Goal: Check status: Check status

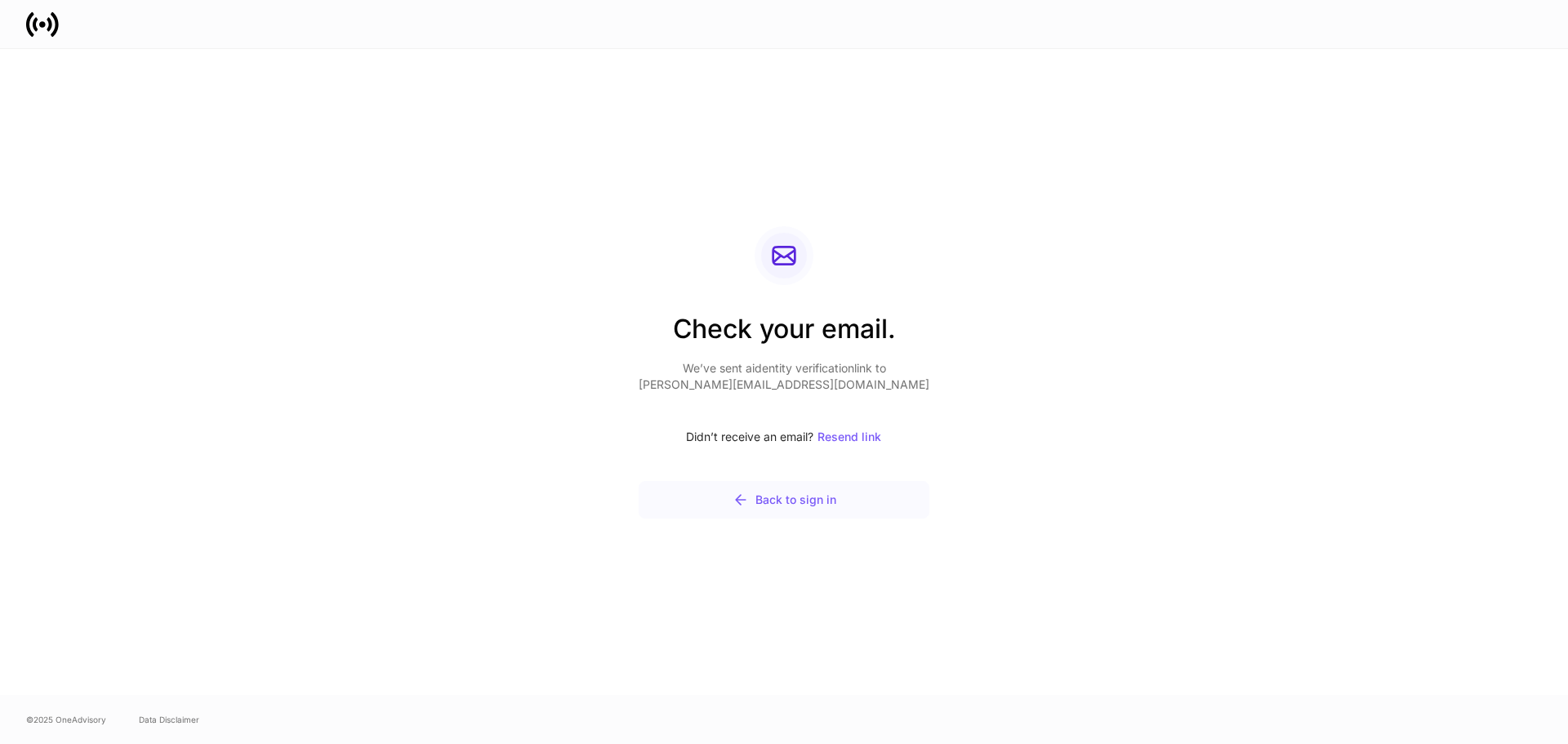
click at [777, 513] on button "Back to sign in" at bounding box center [784, 499] width 291 height 37
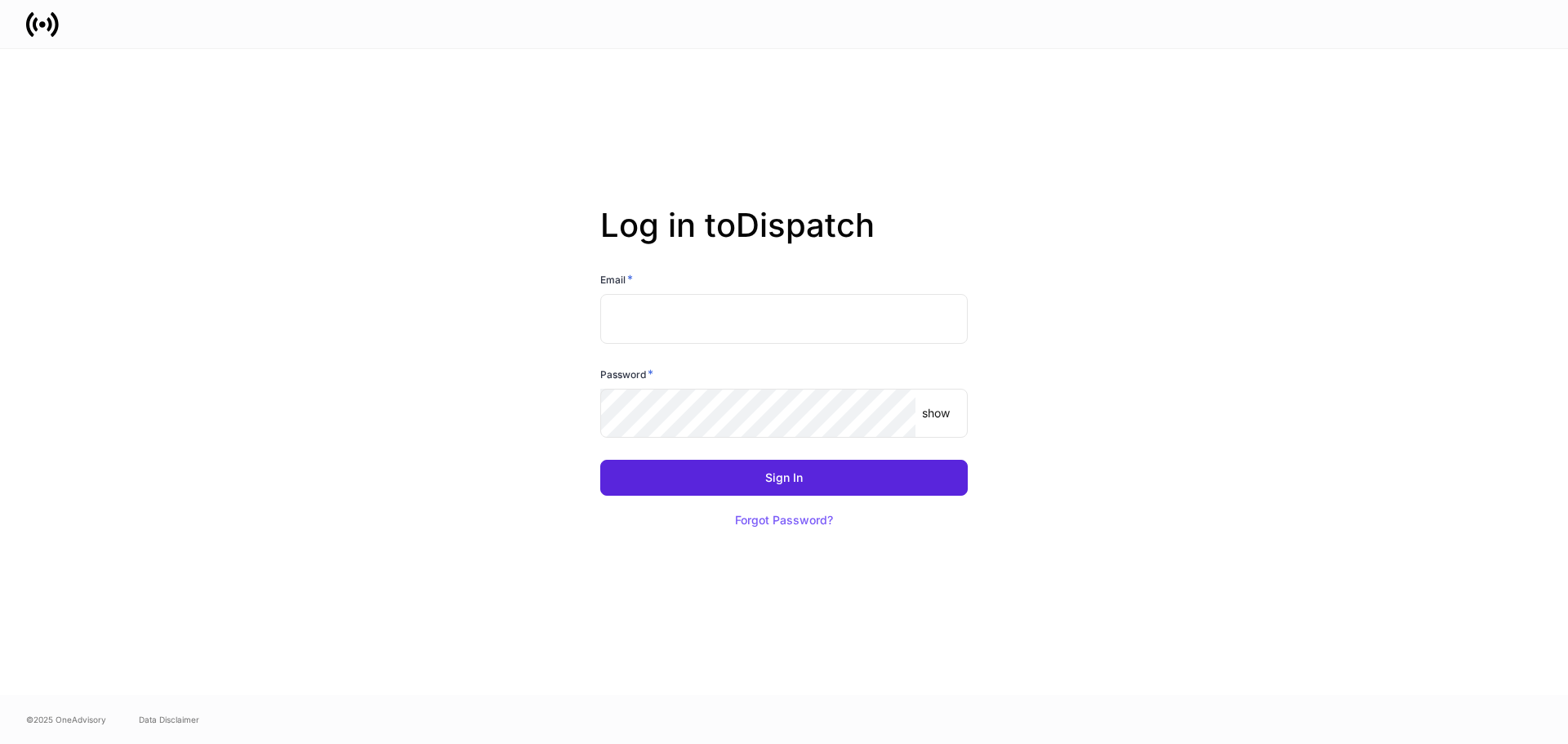
type input "**********"
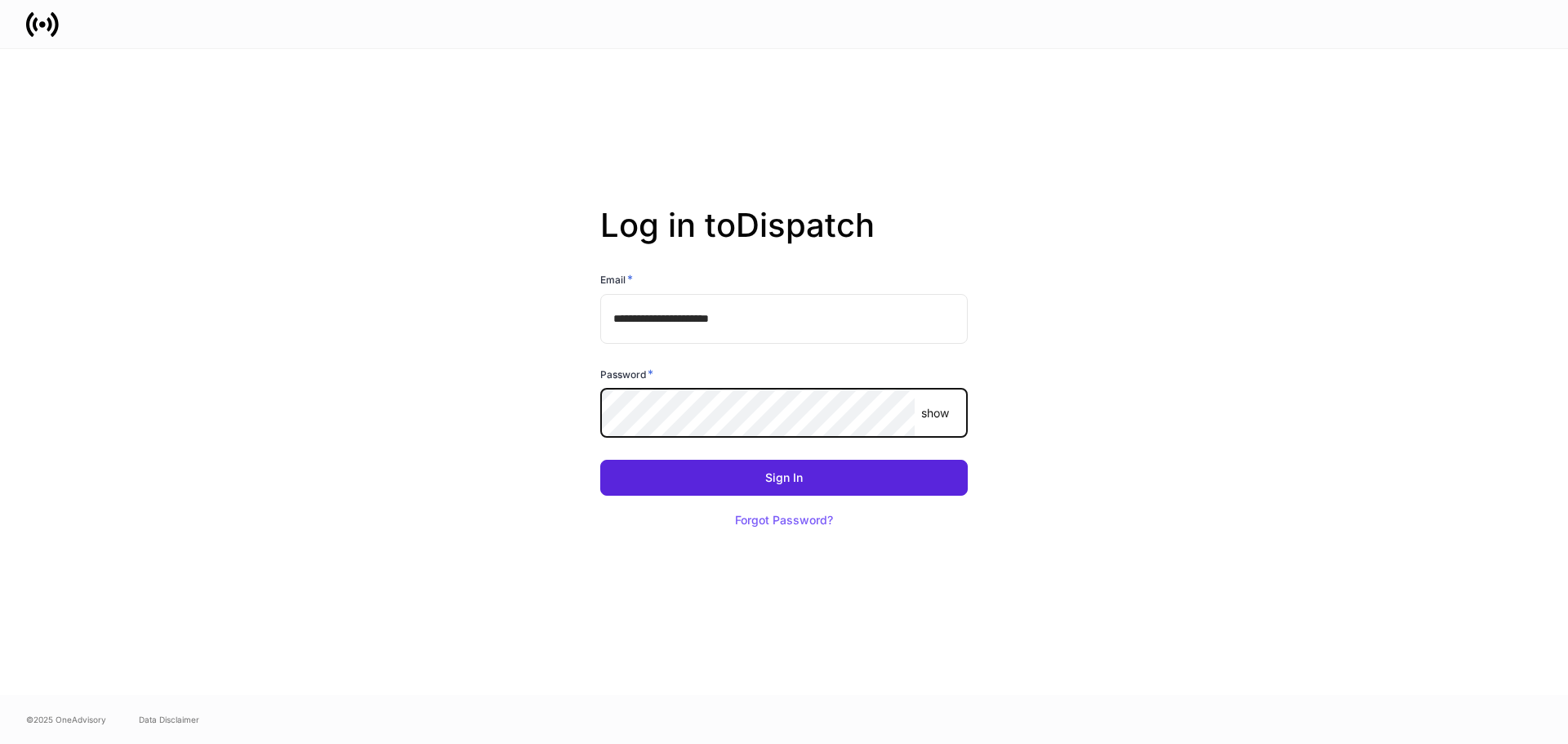
click at [601, 460] on button "Sign In" at bounding box center [784, 478] width 368 height 36
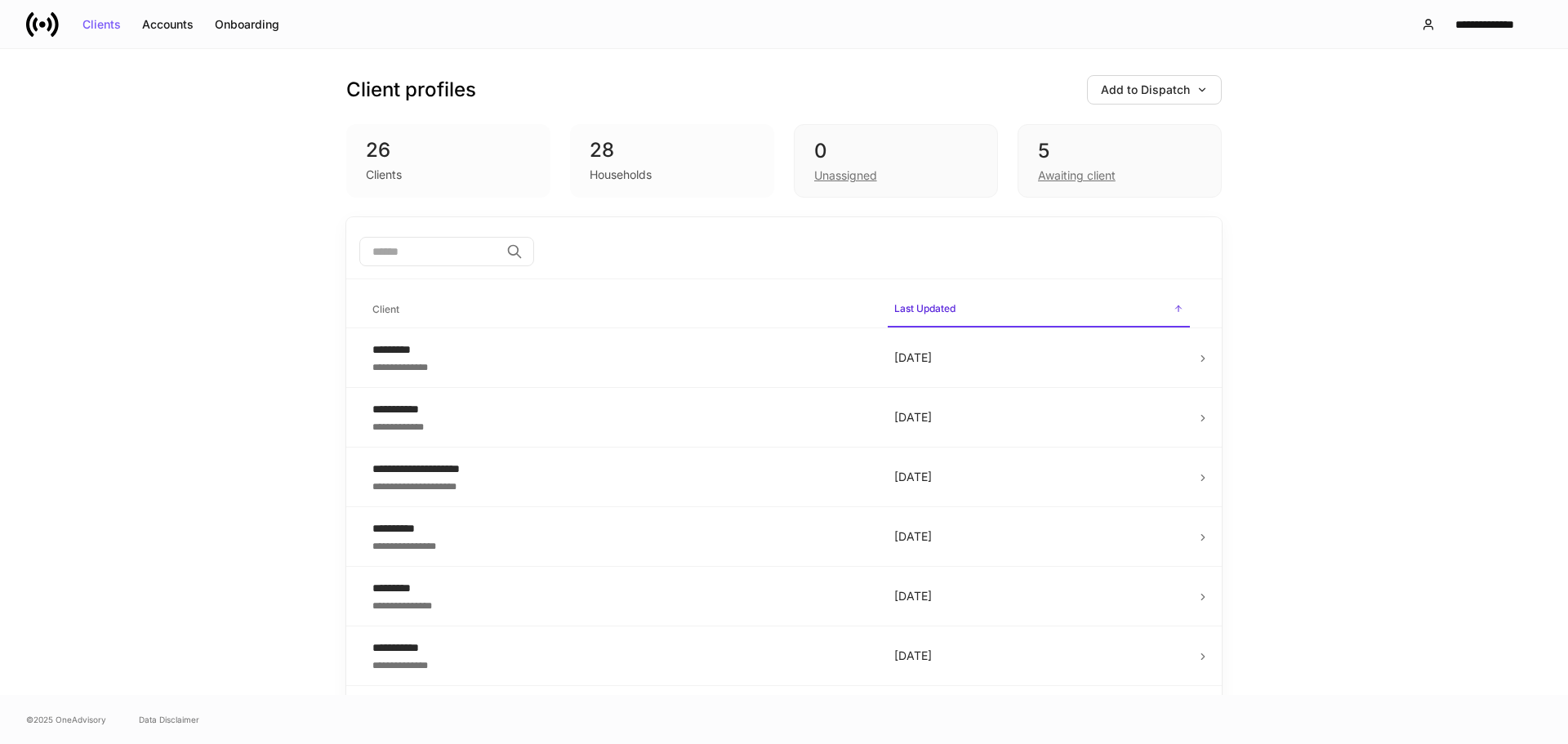
click at [716, 146] on div "28" at bounding box center [672, 150] width 165 height 27
click at [1094, 137] on div "5 Awaiting client" at bounding box center [1120, 160] width 204 height 74
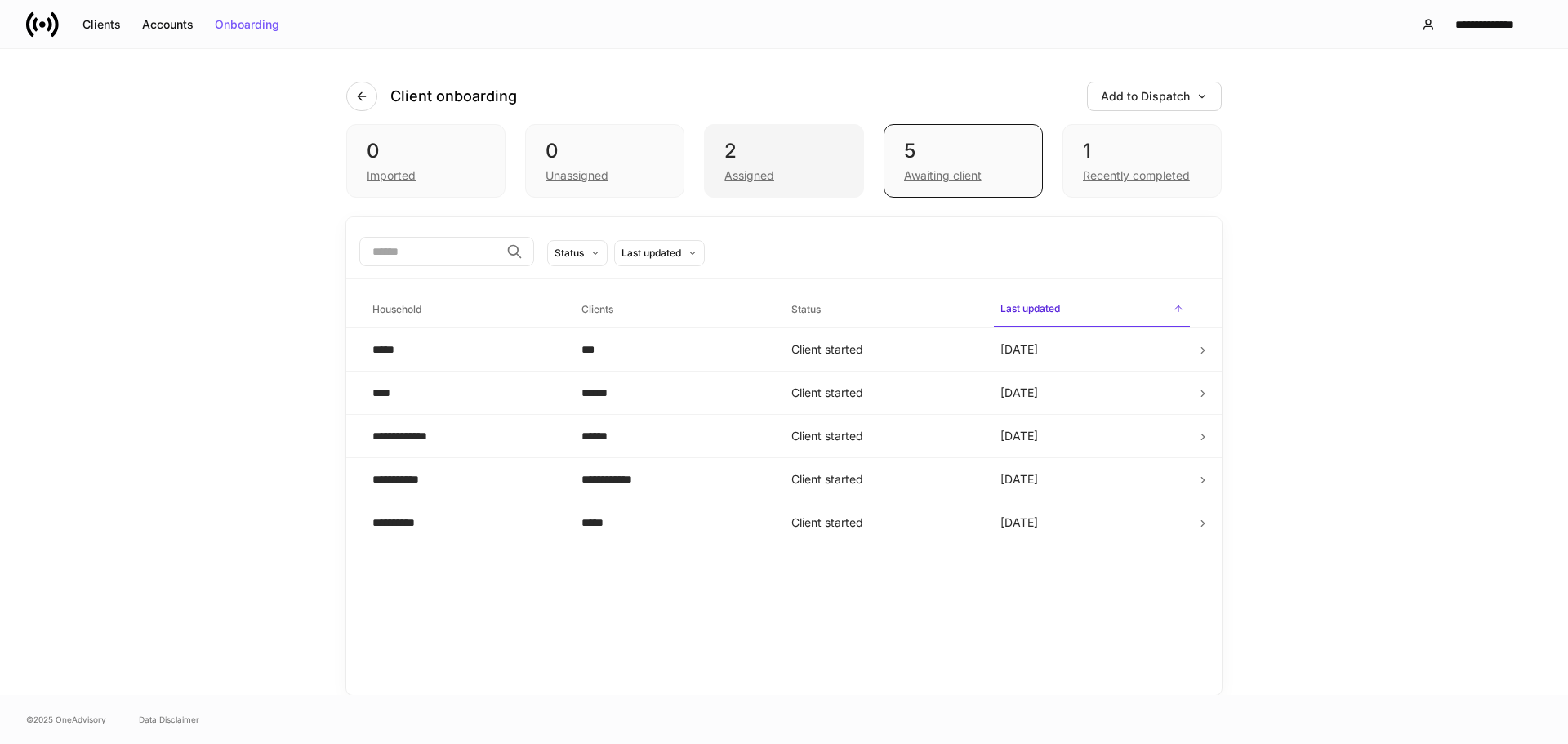
click at [838, 144] on div "2" at bounding box center [784, 150] width 118 height 27
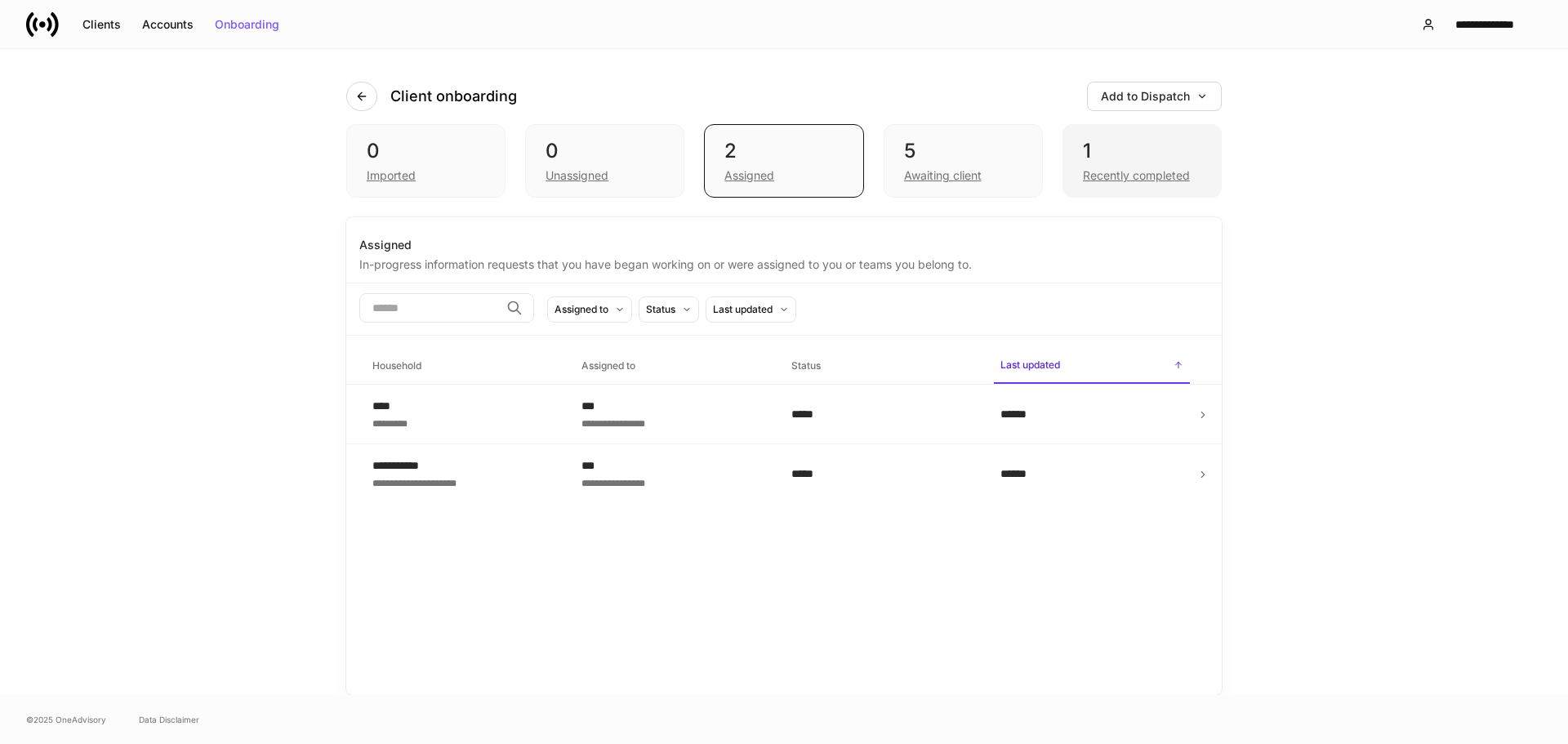
click at [1122, 152] on div "1" at bounding box center [1141, 150] width 118 height 27
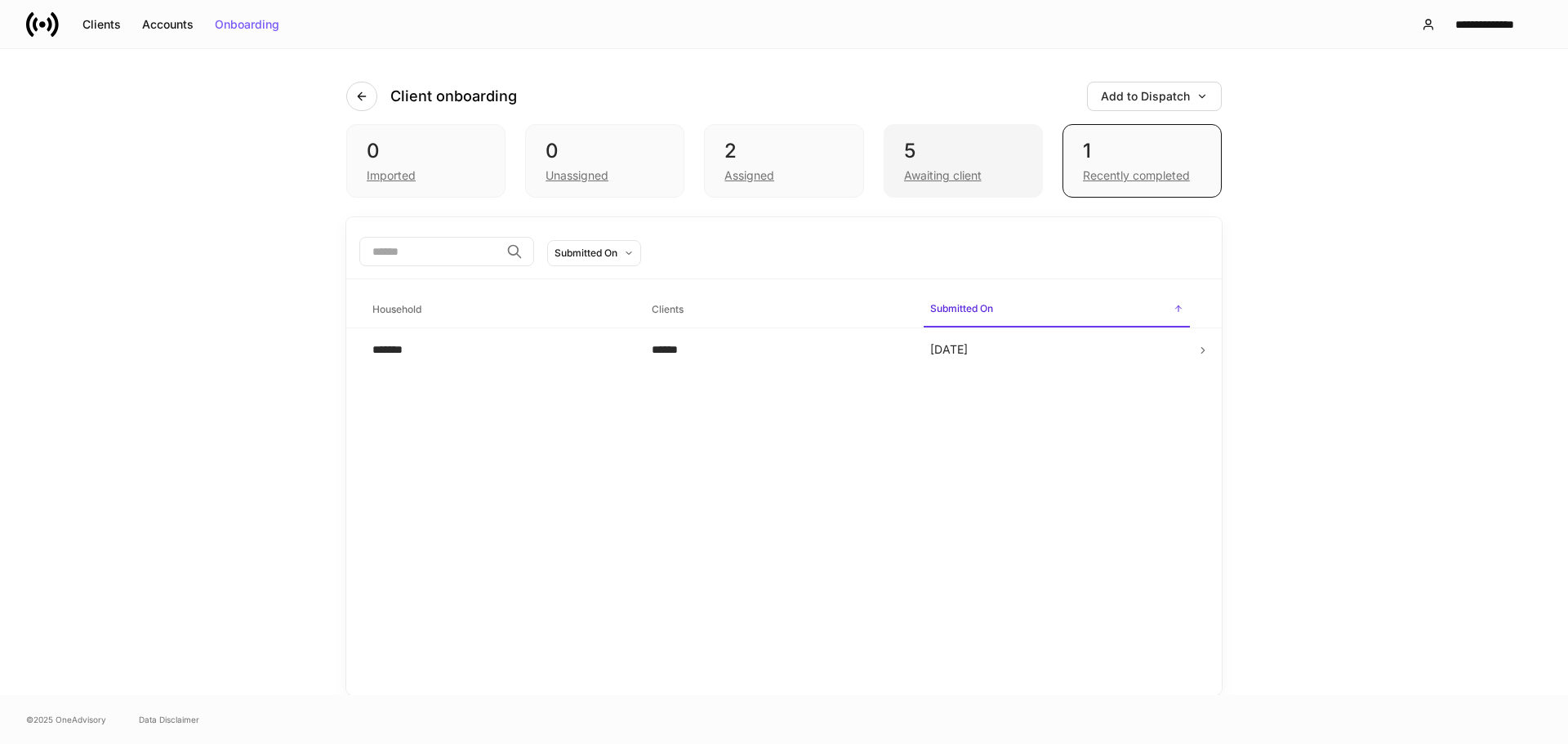
click at [972, 151] on div "5" at bounding box center [963, 150] width 118 height 27
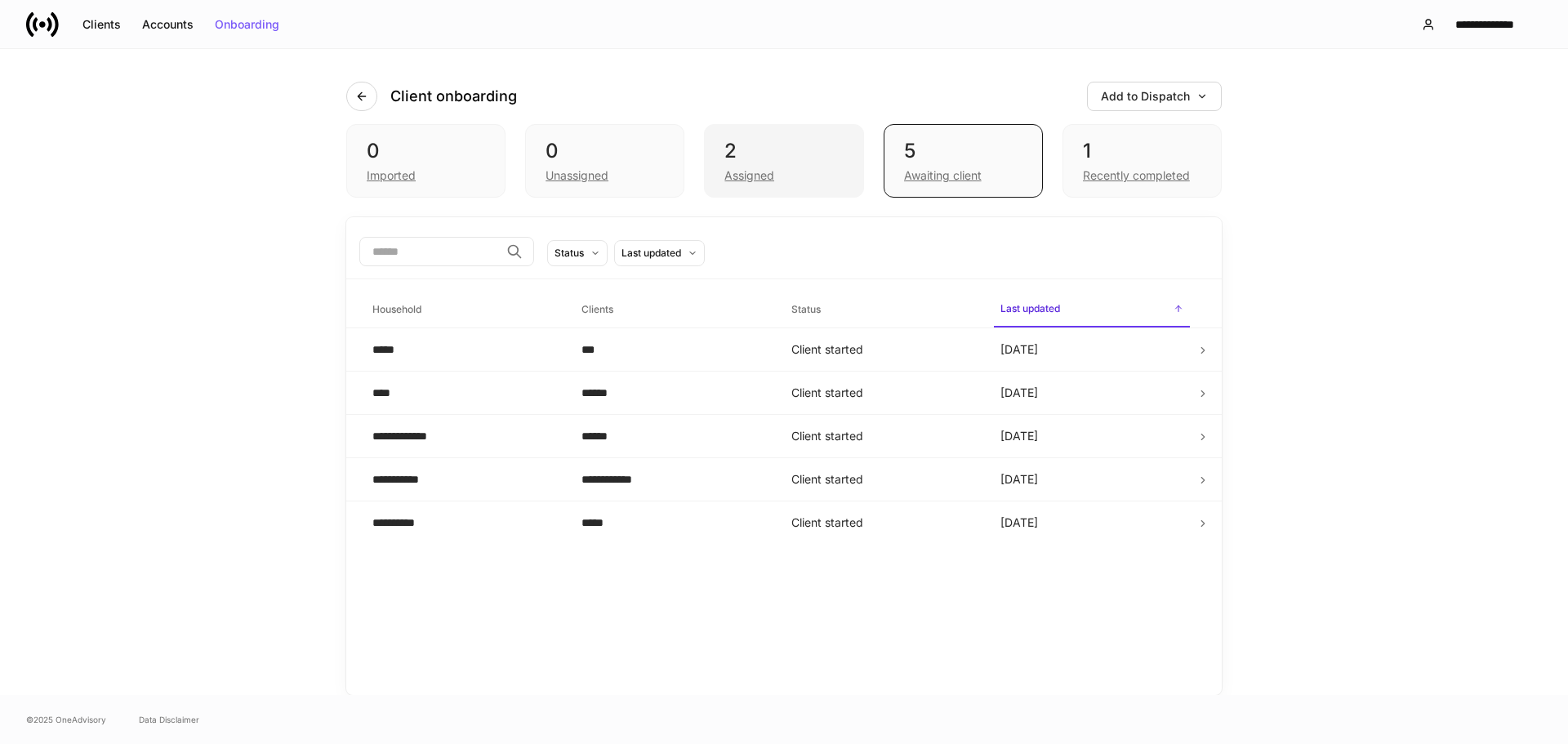
click at [822, 147] on div "2" at bounding box center [784, 150] width 118 height 27
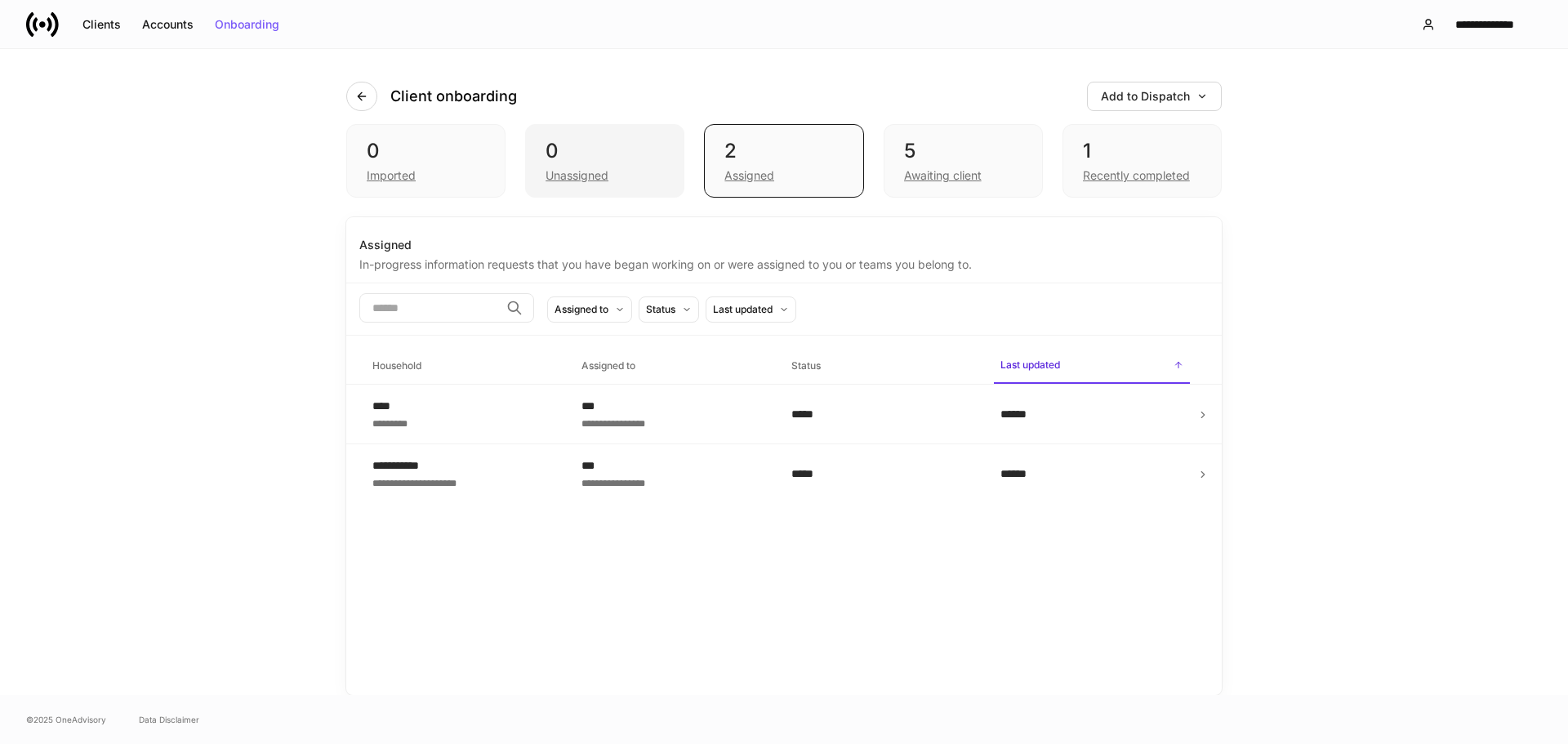
click at [657, 147] on div "0" at bounding box center [605, 150] width 118 height 27
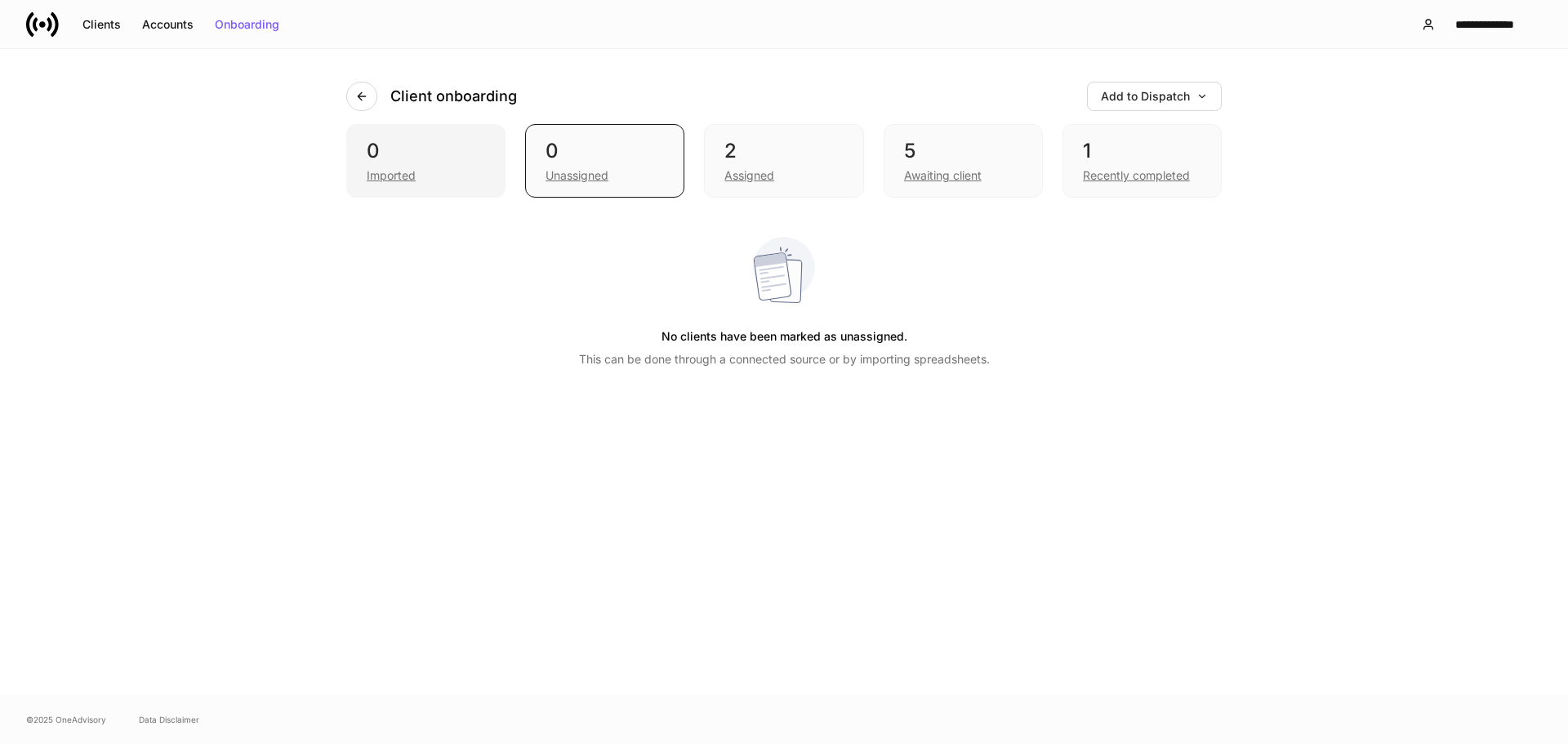
click at [483, 161] on div "0" at bounding box center [426, 150] width 118 height 27
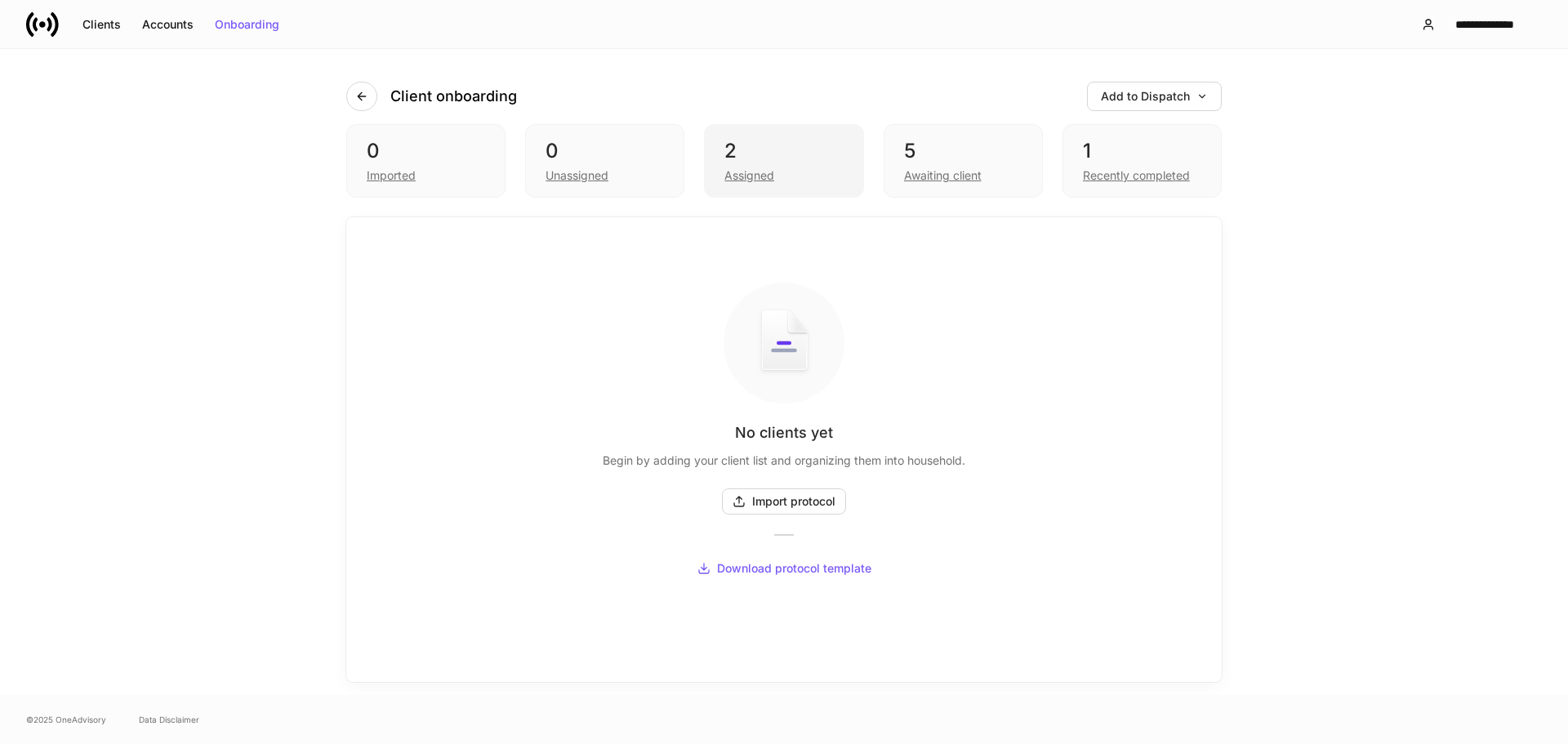
click at [739, 140] on div "2" at bounding box center [784, 150] width 118 height 27
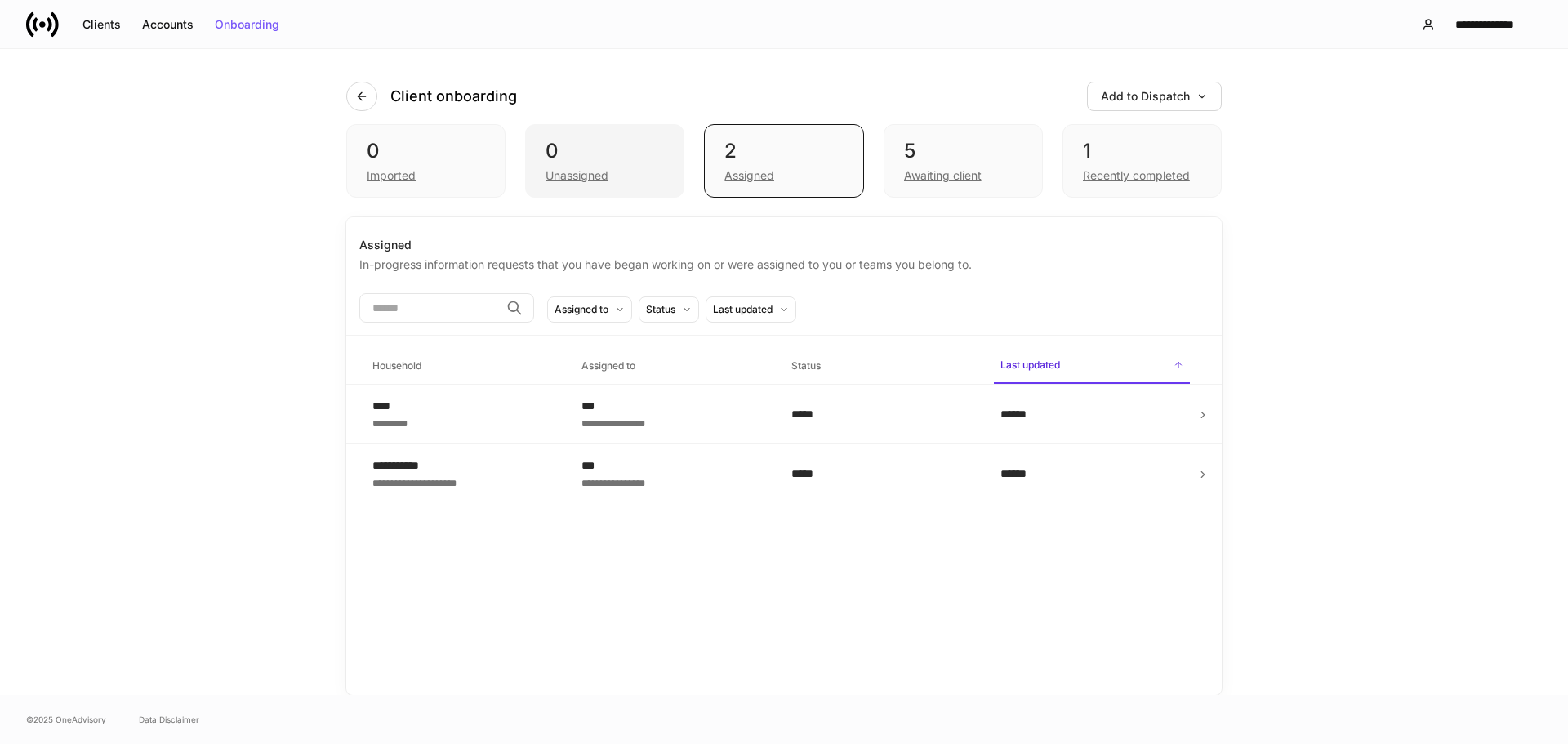
click at [613, 145] on div "0" at bounding box center [605, 150] width 118 height 27
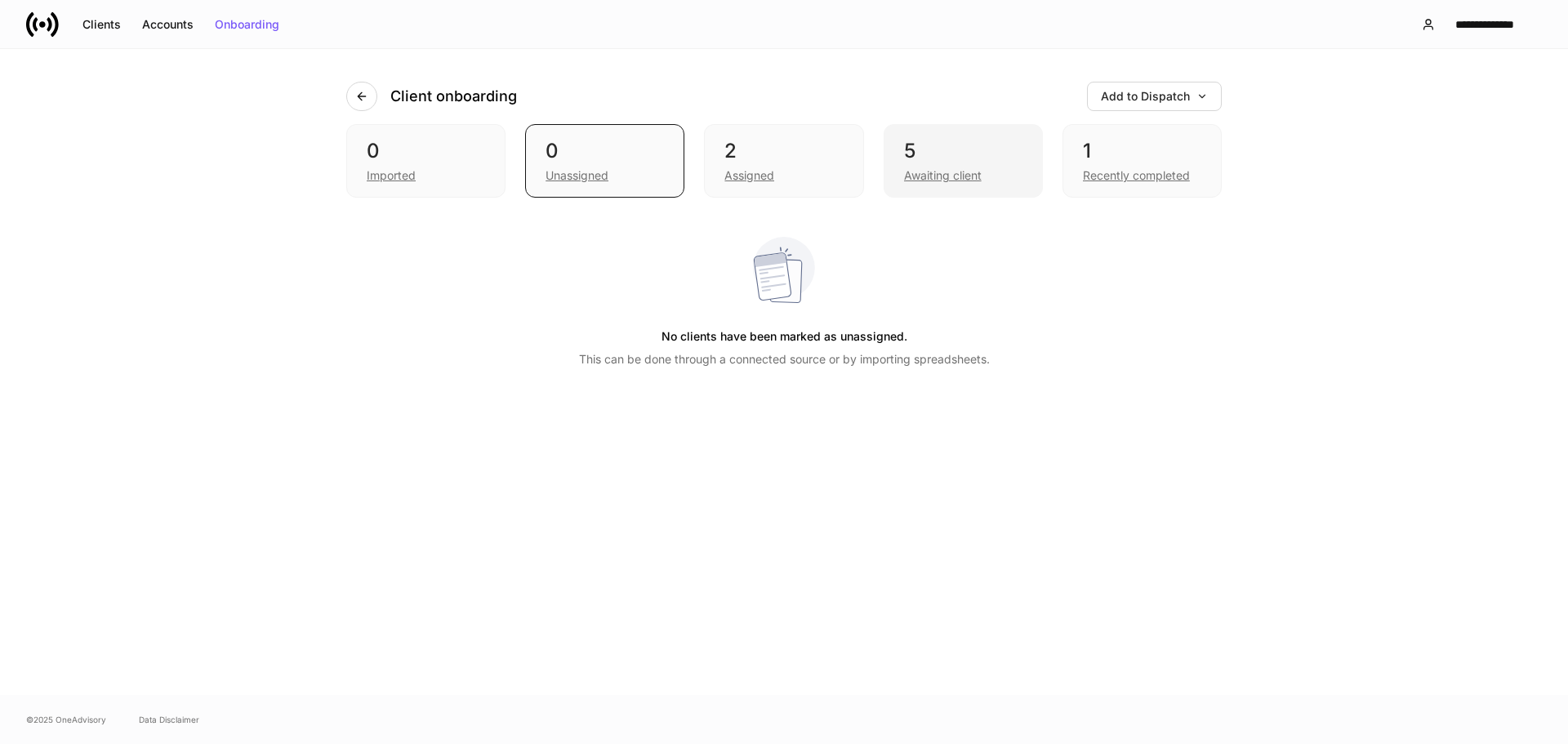
click at [950, 155] on div "5" at bounding box center [963, 150] width 118 height 27
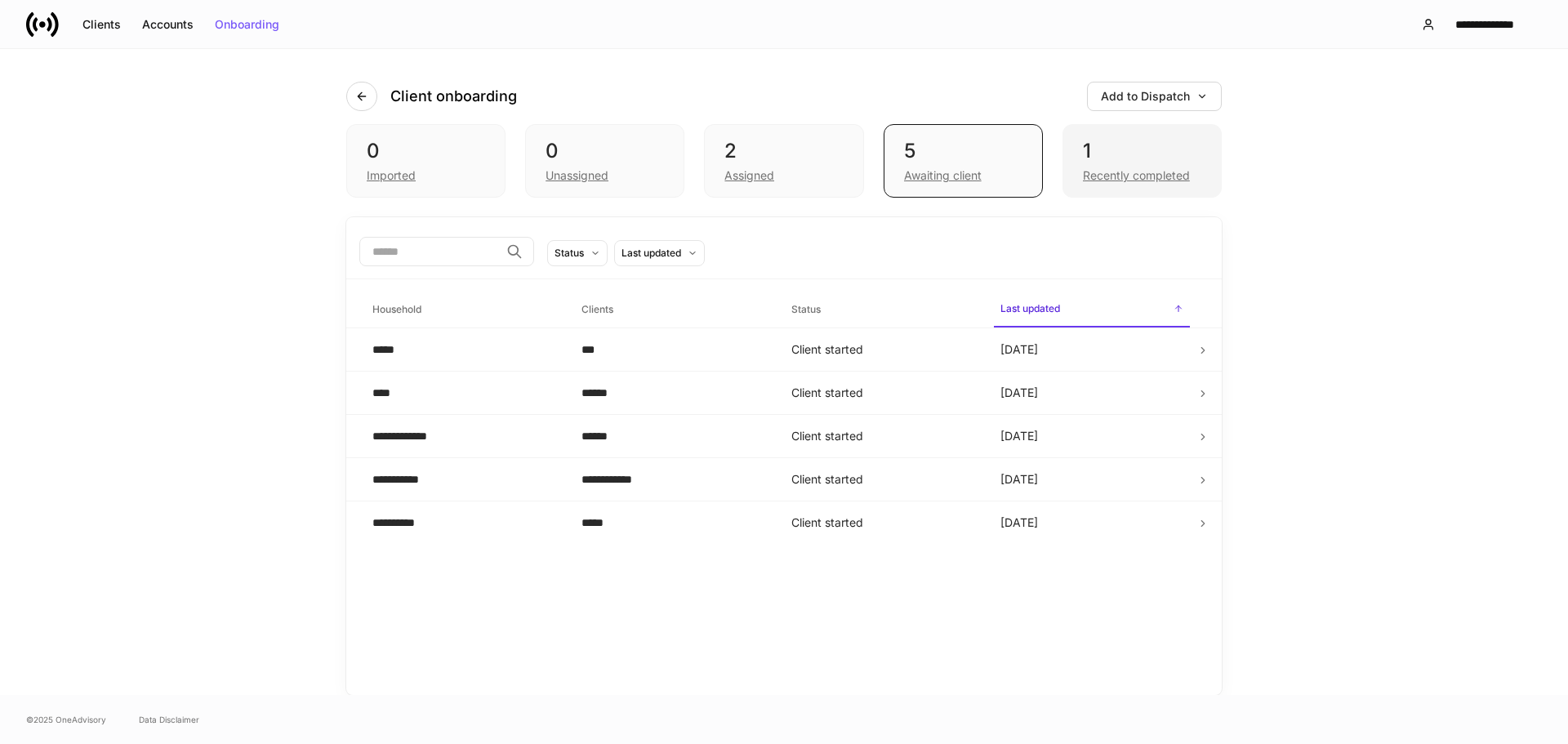
click at [1159, 154] on div "1" at bounding box center [1141, 150] width 118 height 27
